Goal: Transaction & Acquisition: Book appointment/travel/reservation

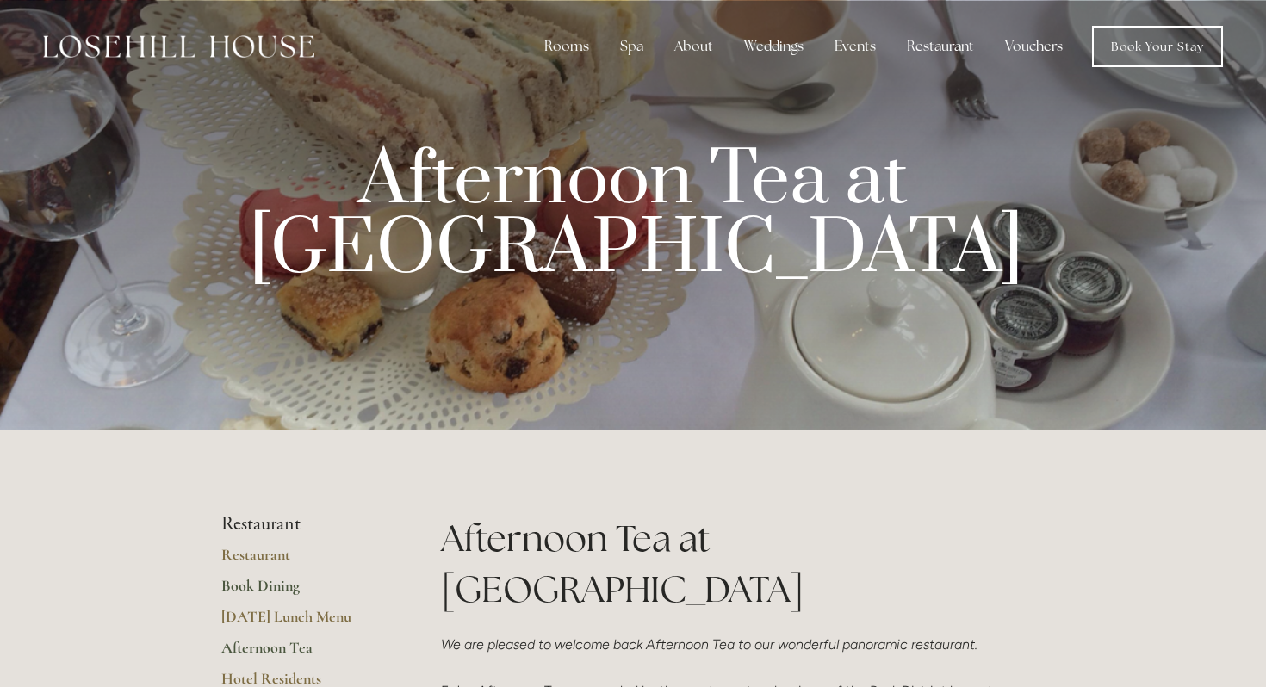
click at [289, 583] on link "Book Dining" at bounding box center [303, 591] width 164 height 31
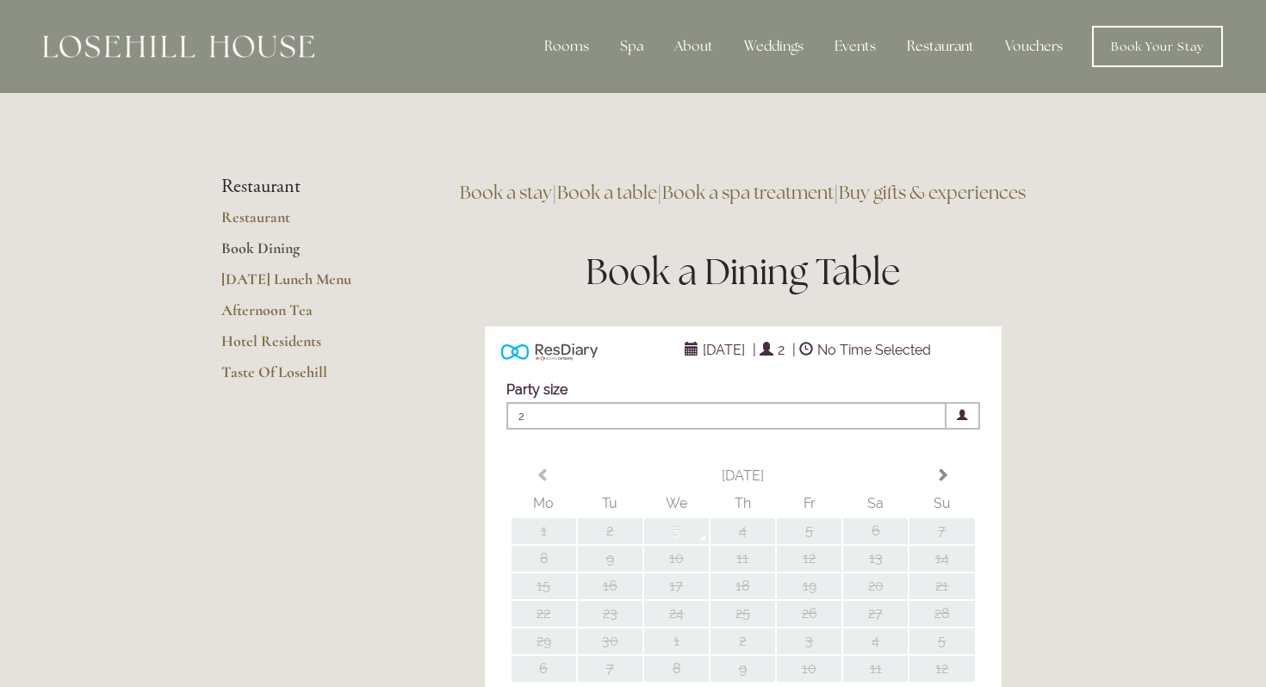
type input "Any Area"
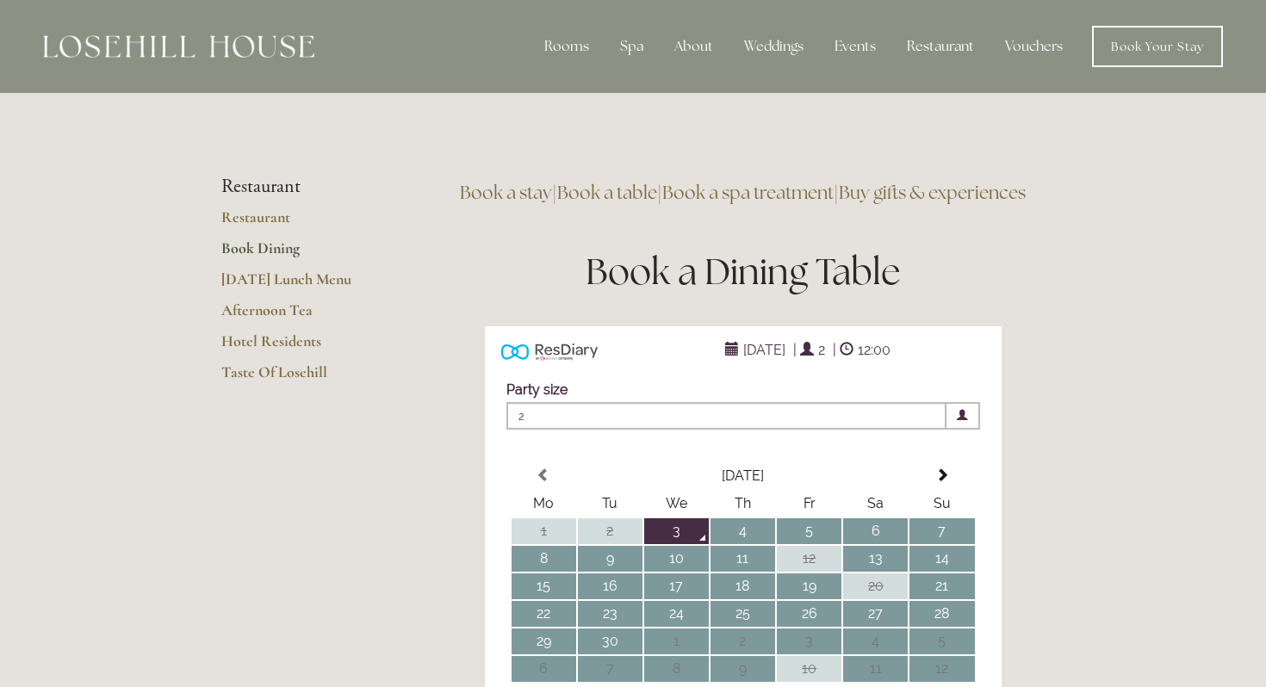
click at [189, 43] on img at bounding box center [178, 46] width 271 height 22
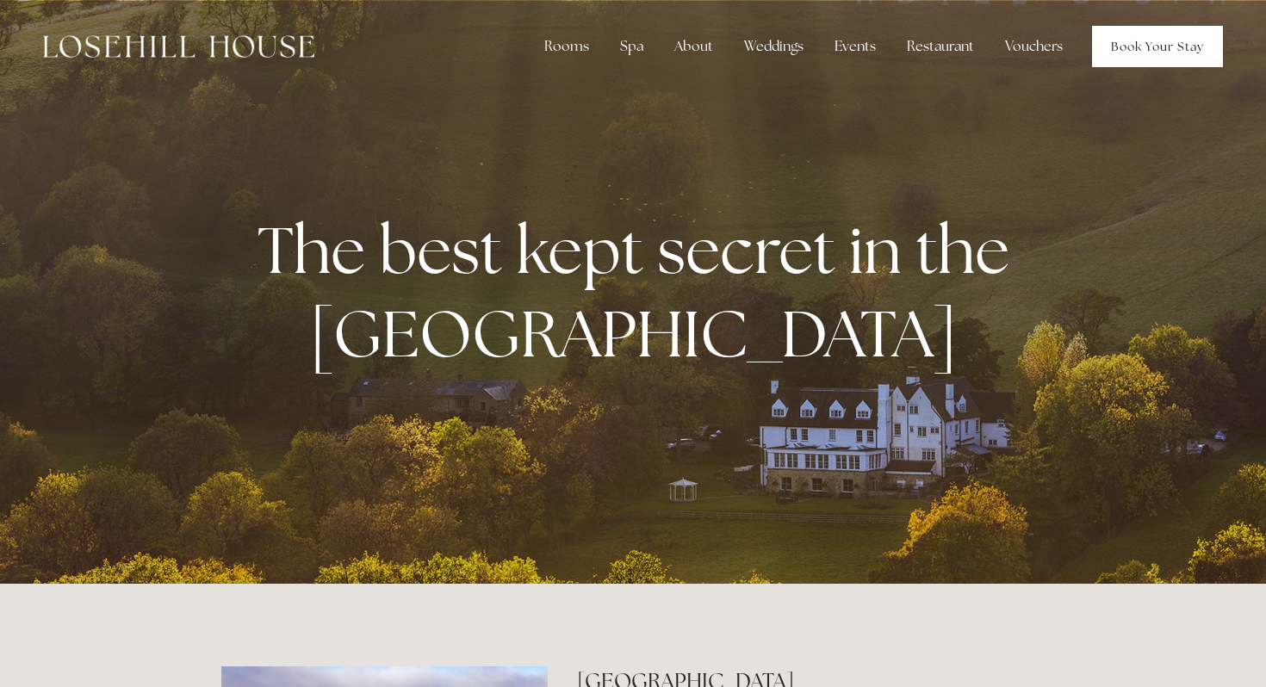
click at [1176, 58] on link "Book Your Stay" at bounding box center [1157, 46] width 131 height 41
click at [1145, 52] on link "Book Your Stay" at bounding box center [1157, 46] width 131 height 41
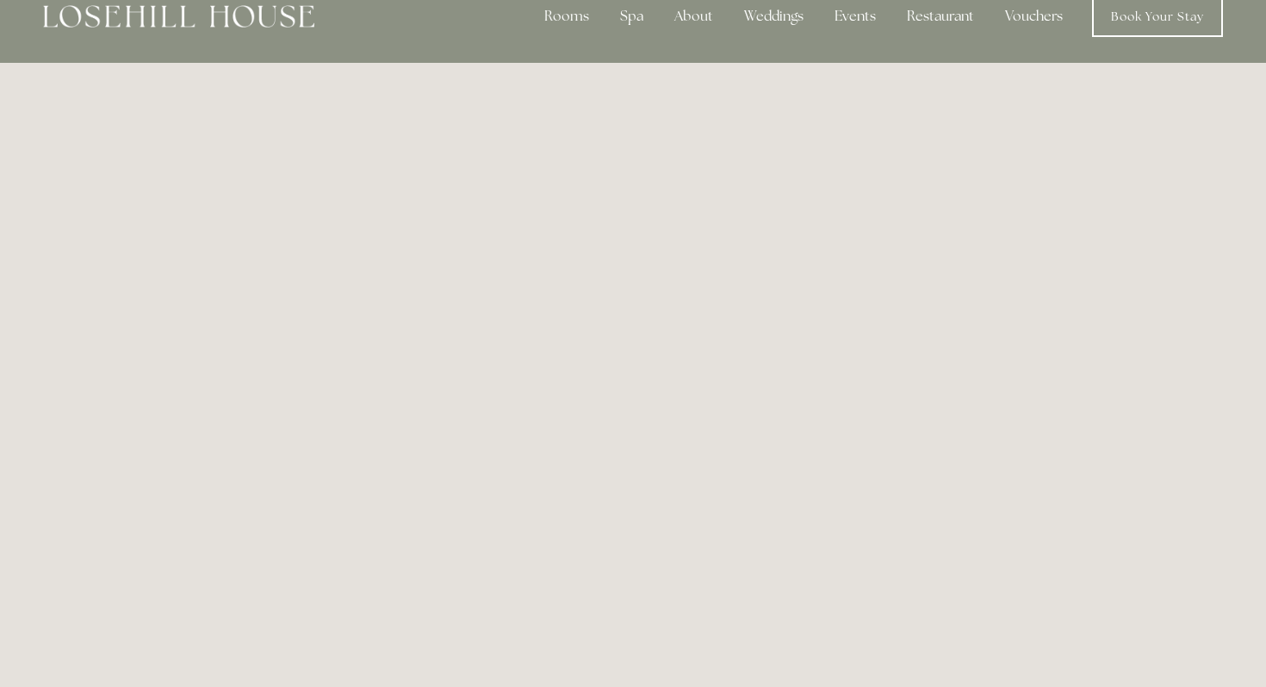
scroll to position [80, 0]
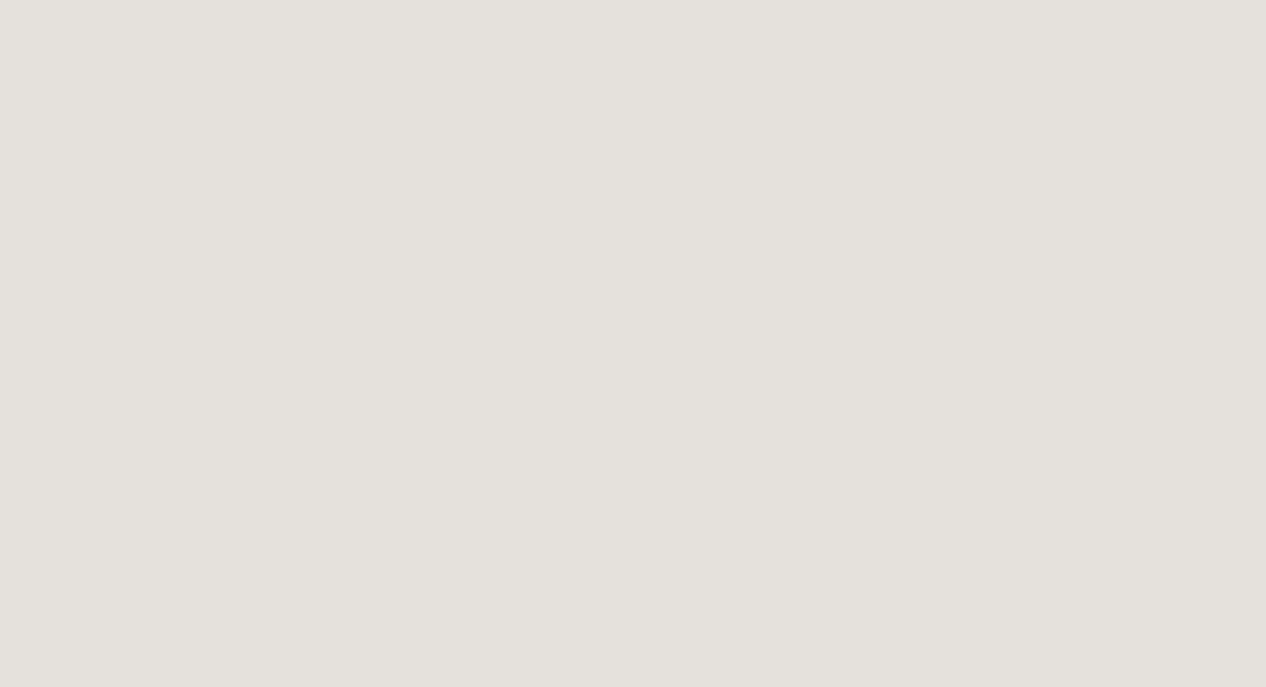
scroll to position [1145, 0]
